Goal: Information Seeking & Learning: Learn about a topic

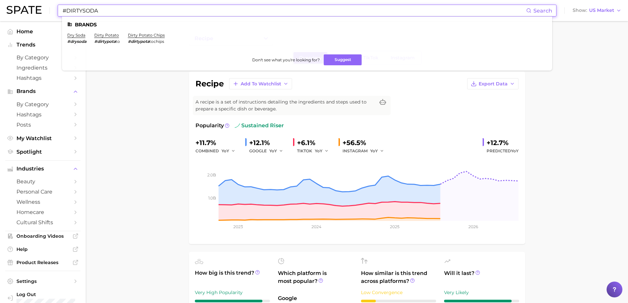
click at [148, 14] on input "#DIRTYSODA" at bounding box center [294, 10] width 464 height 11
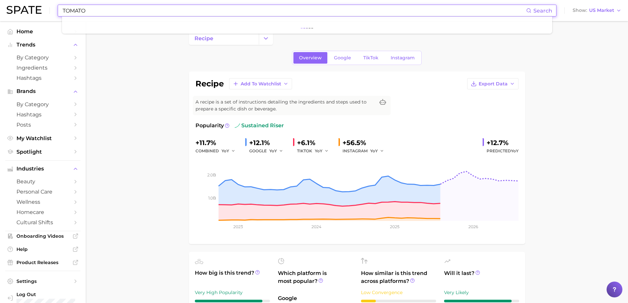
type input "TOMATO"
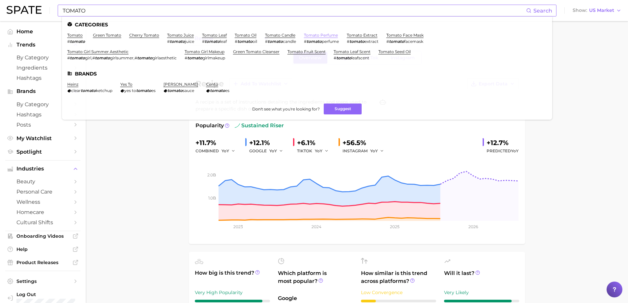
click at [308, 34] on link "tomato perfume" at bounding box center [321, 35] width 34 height 5
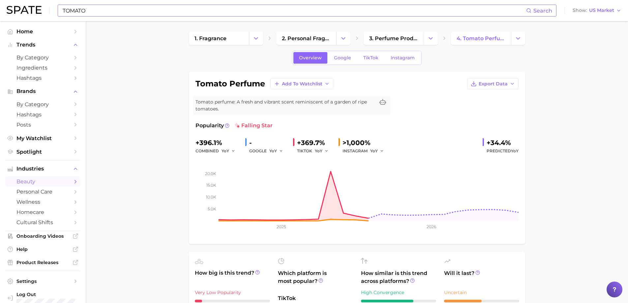
click at [136, 10] on input "TOMATO" at bounding box center [294, 10] width 464 height 11
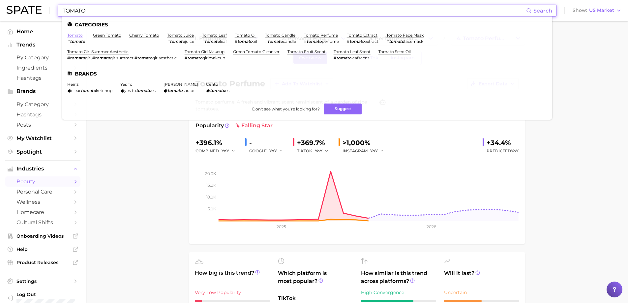
click at [78, 35] on link "tomato" at bounding box center [74, 35] width 15 height 5
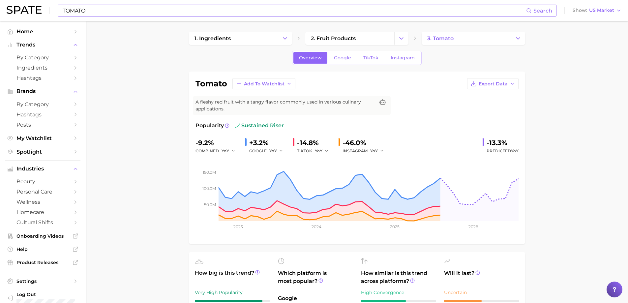
click at [183, 12] on input "TOMATO" at bounding box center [294, 10] width 464 height 11
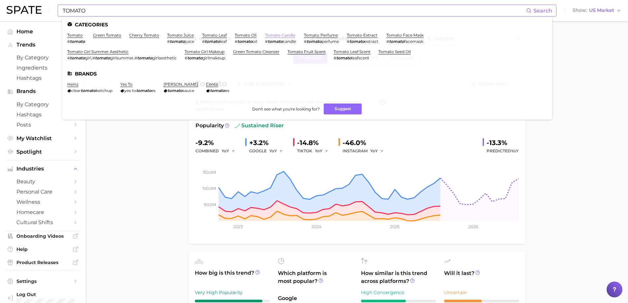
click at [292, 36] on link "tomato candle" at bounding box center [280, 35] width 30 height 5
